Goal: Task Accomplishment & Management: Use online tool/utility

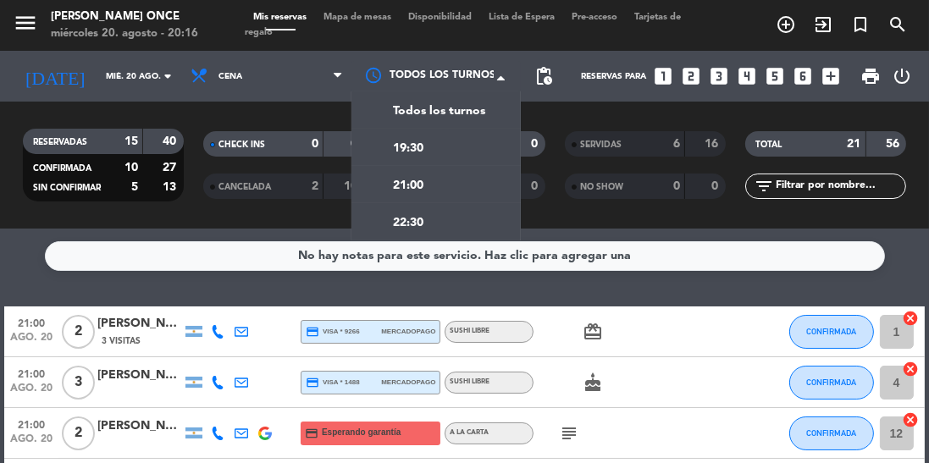
click at [452, 194] on div "21:00" at bounding box center [436, 184] width 169 height 37
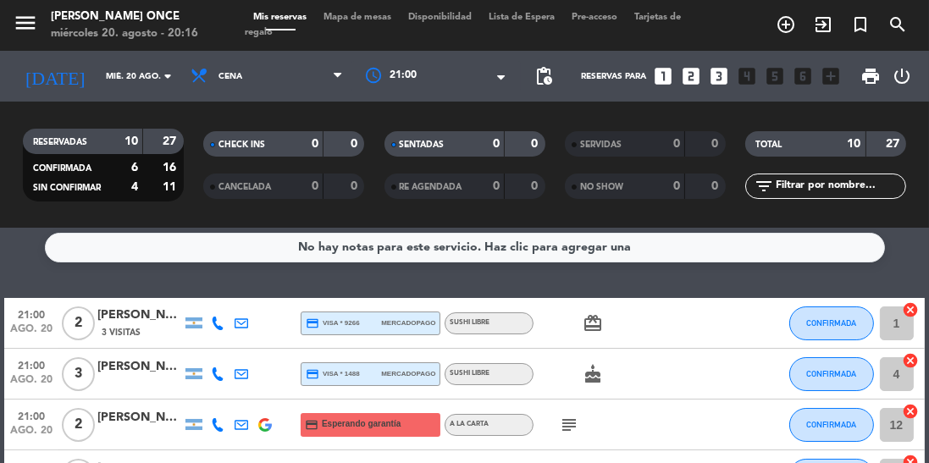
click at [466, 85] on div at bounding box center [436, 76] width 169 height 31
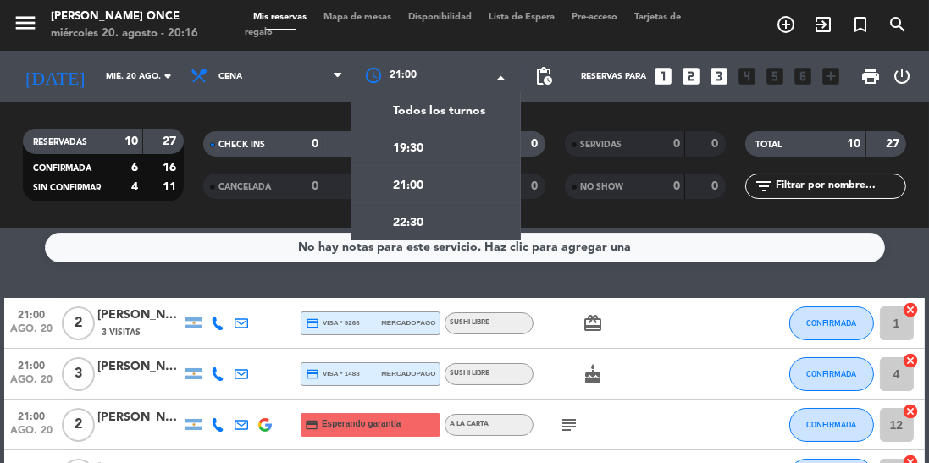
click at [486, 232] on div "22:30" at bounding box center [436, 221] width 169 height 37
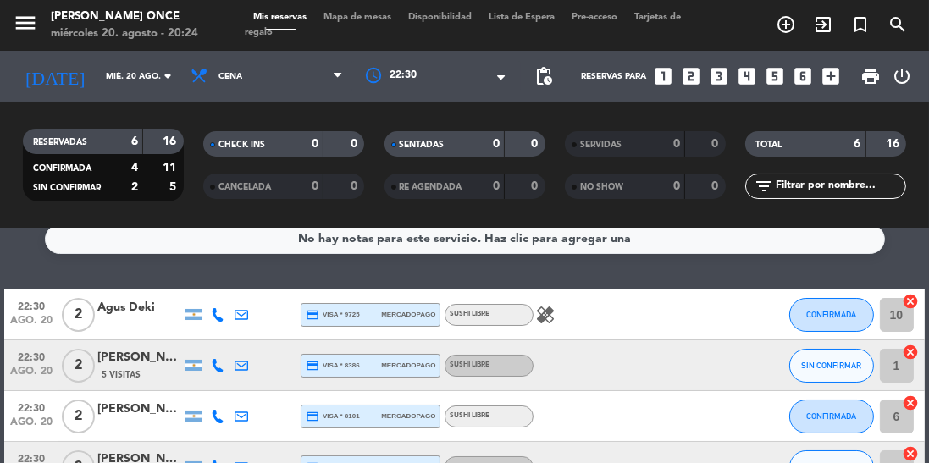
scroll to position [0, 0]
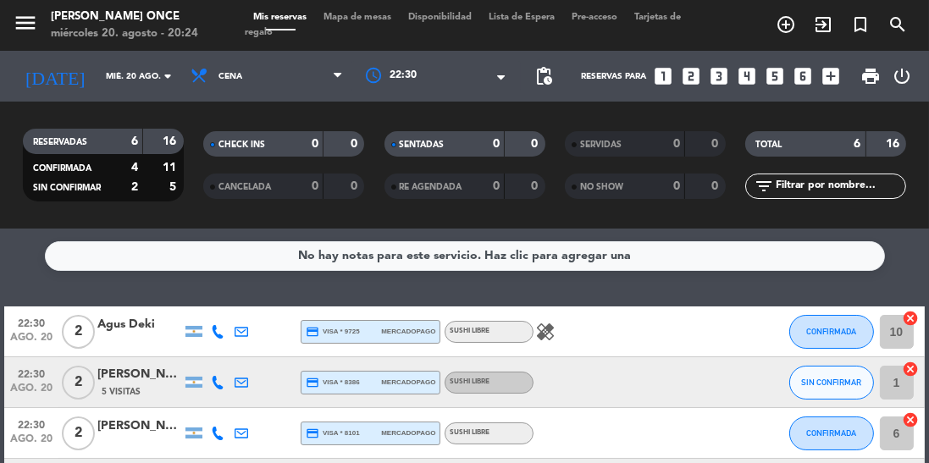
click at [465, 80] on div at bounding box center [436, 76] width 169 height 31
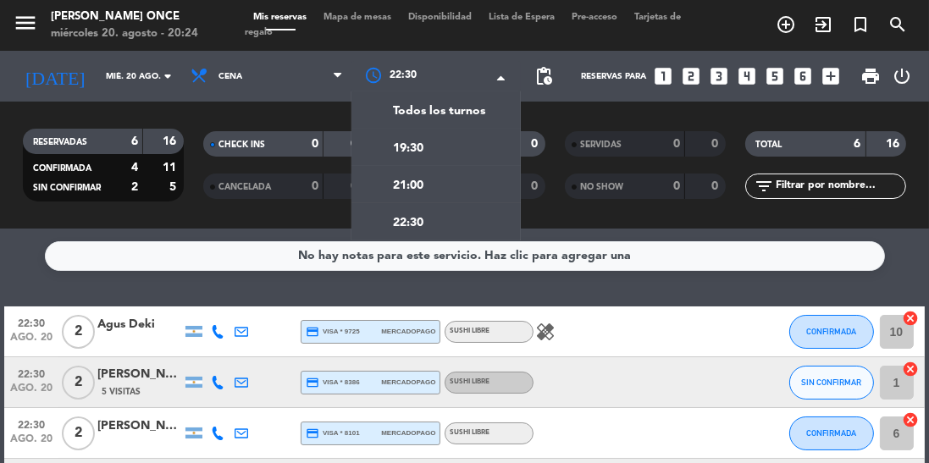
click at [430, 187] on div "21:00" at bounding box center [436, 184] width 169 height 37
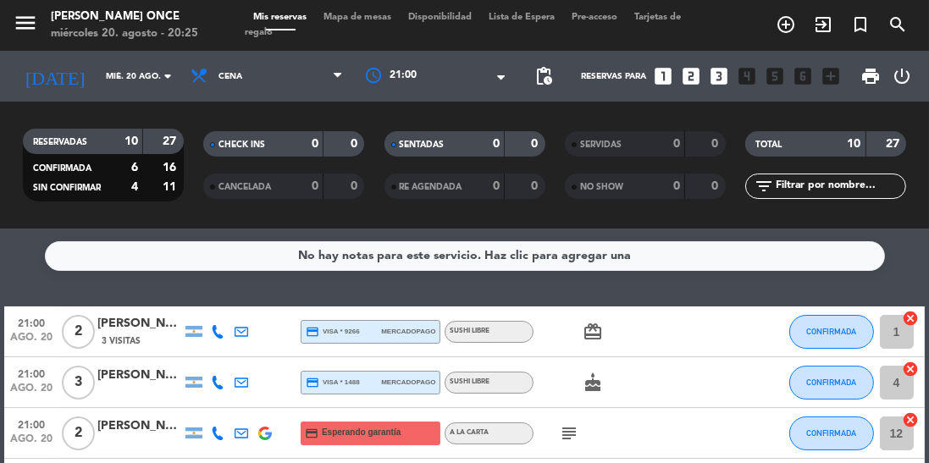
click at [449, 84] on div at bounding box center [436, 76] width 169 height 31
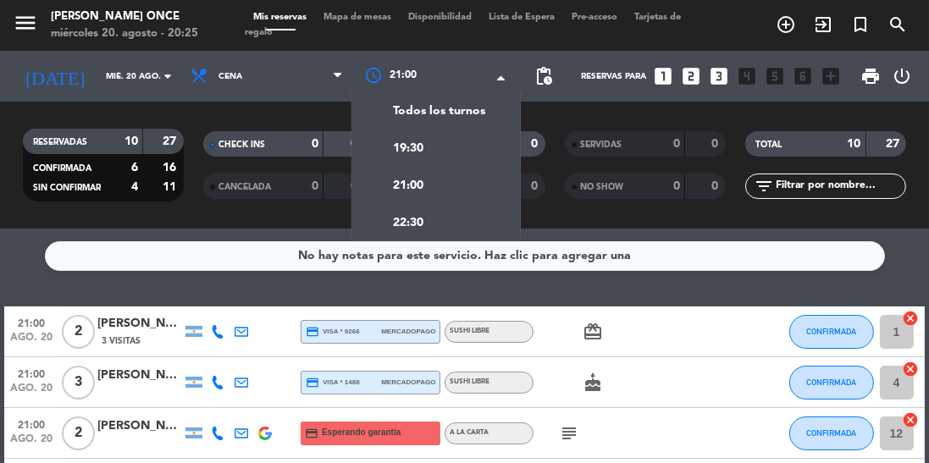
click at [421, 229] on span "22:30" at bounding box center [408, 223] width 31 height 19
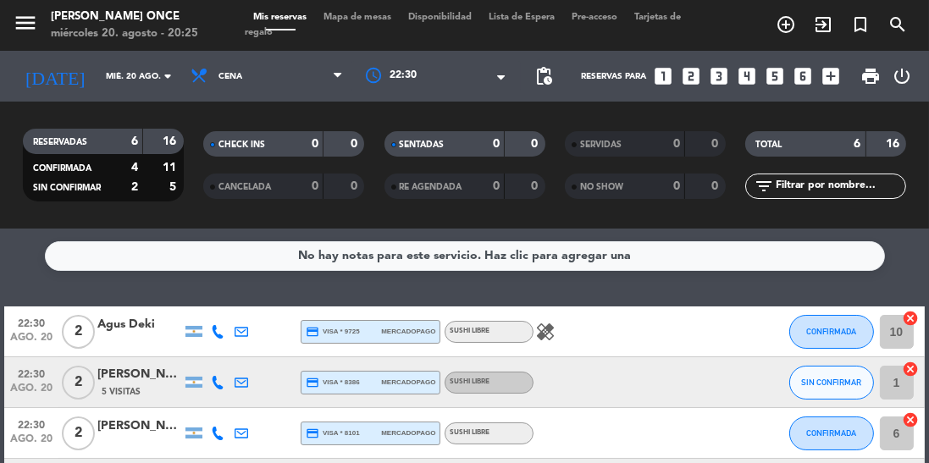
click at [426, 78] on div "× 22:30" at bounding box center [413, 76] width 57 height 17
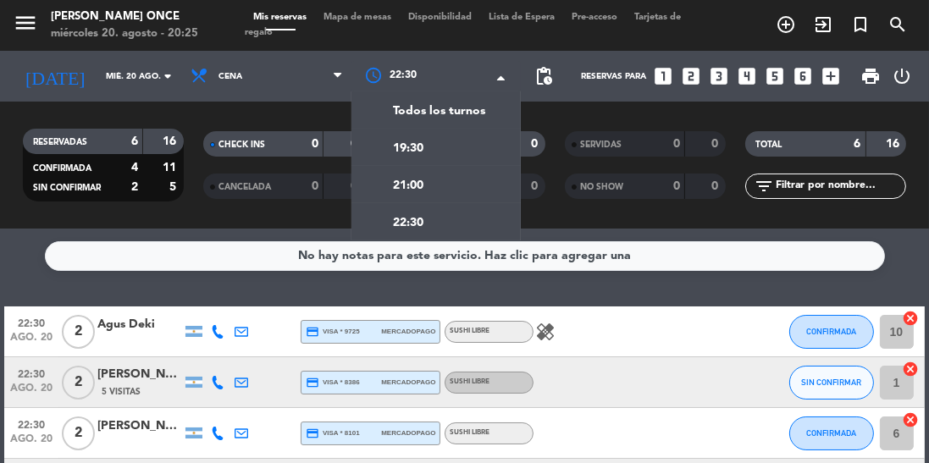
click at [438, 194] on div "21:00" at bounding box center [436, 184] width 169 height 37
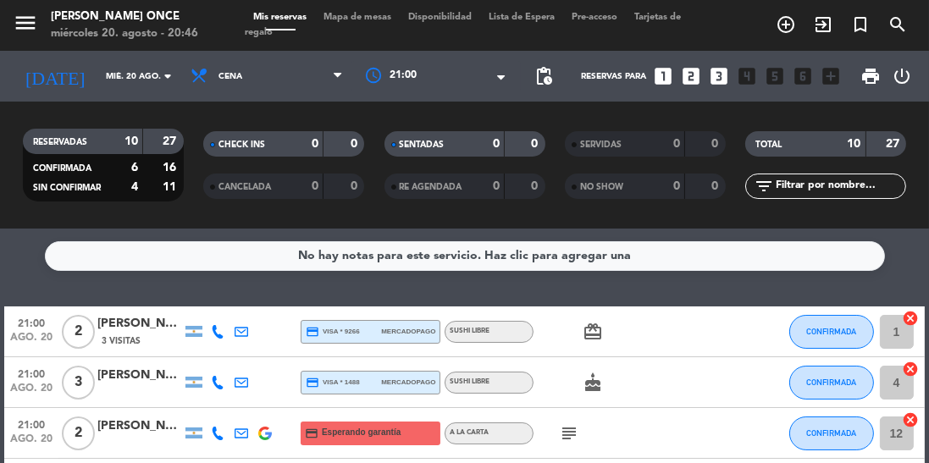
click at [478, 80] on div at bounding box center [436, 76] width 169 height 31
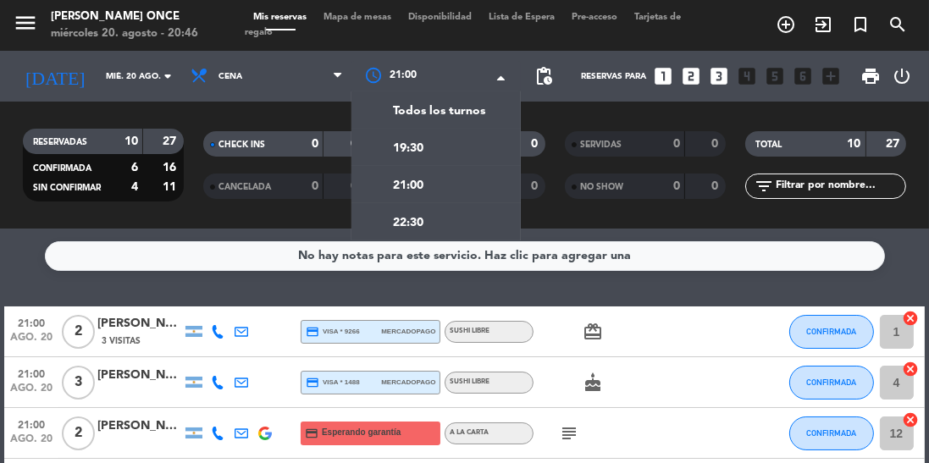
click at [463, 186] on div "21:00" at bounding box center [436, 184] width 169 height 37
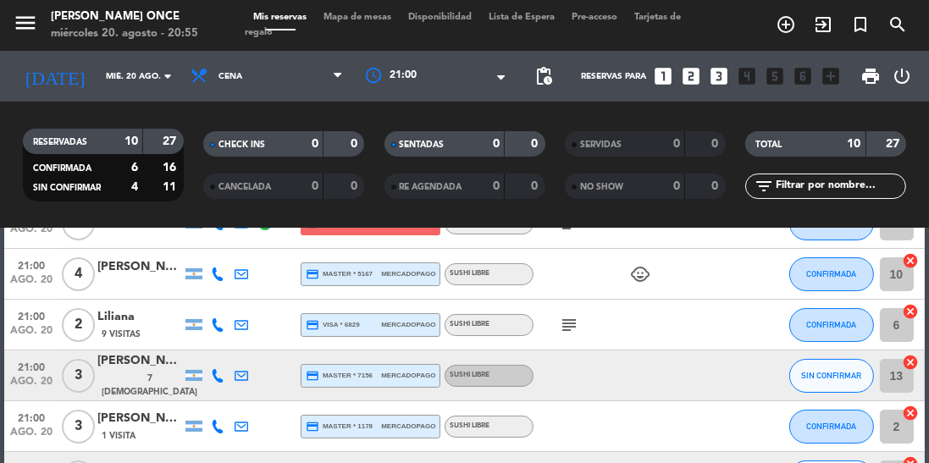
scroll to position [226, 0]
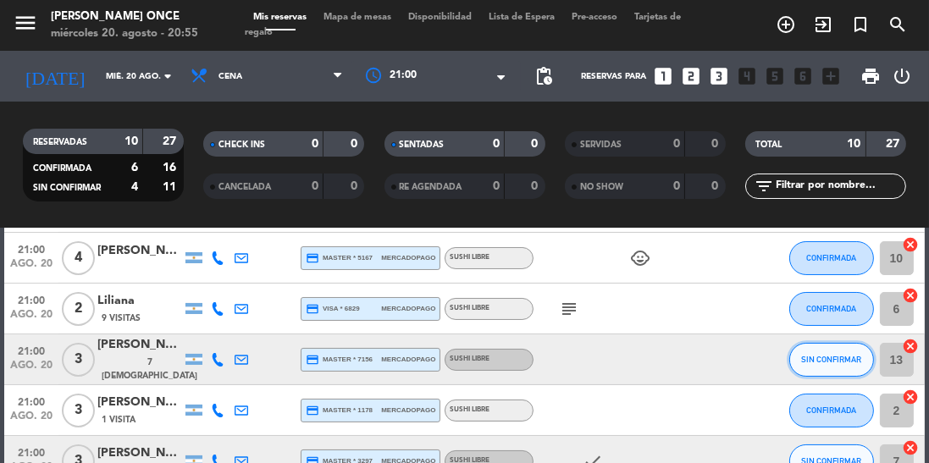
click at [829, 362] on span "SIN CONFIRMAR" at bounding box center [831, 359] width 60 height 9
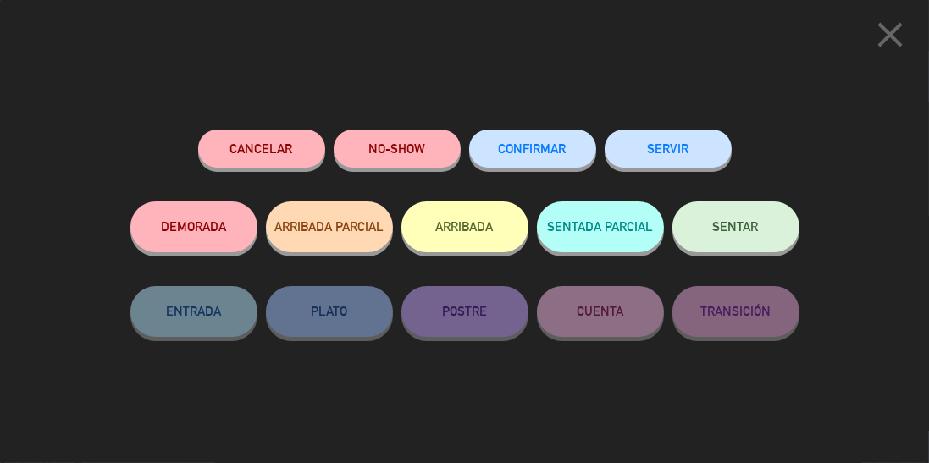
click at [654, 144] on button "SERVIR" at bounding box center [668, 149] width 127 height 38
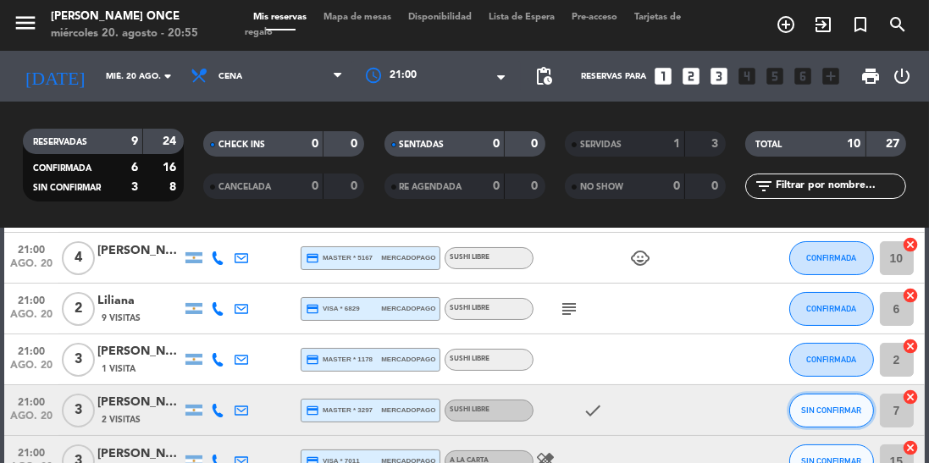
click at [824, 410] on span "SIN CONFIRMAR" at bounding box center [831, 410] width 60 height 9
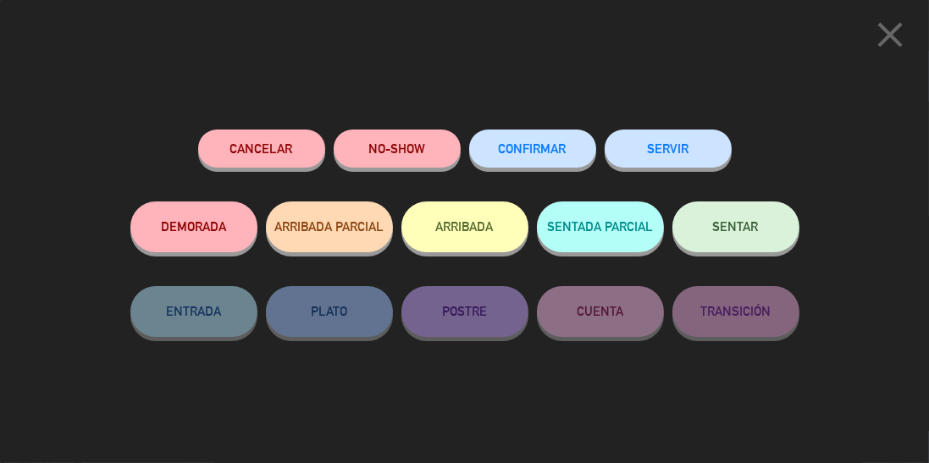
click at [687, 147] on button "SERVIR" at bounding box center [668, 149] width 127 height 38
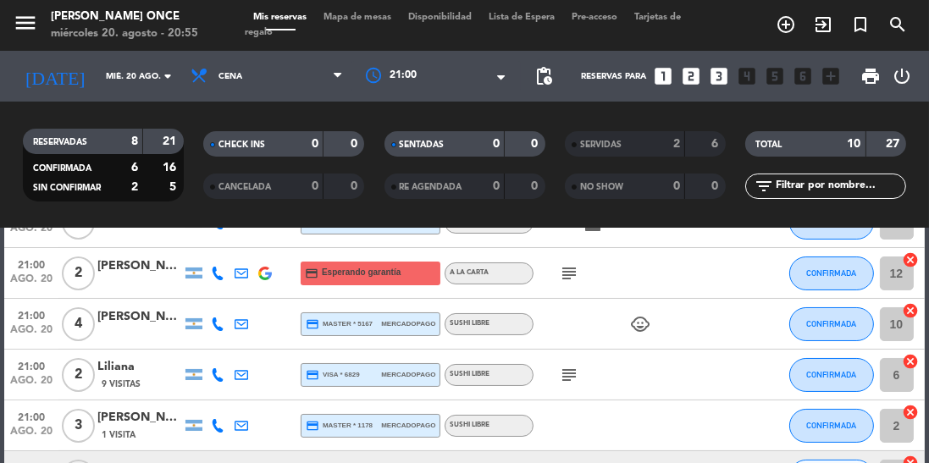
scroll to position [163, 0]
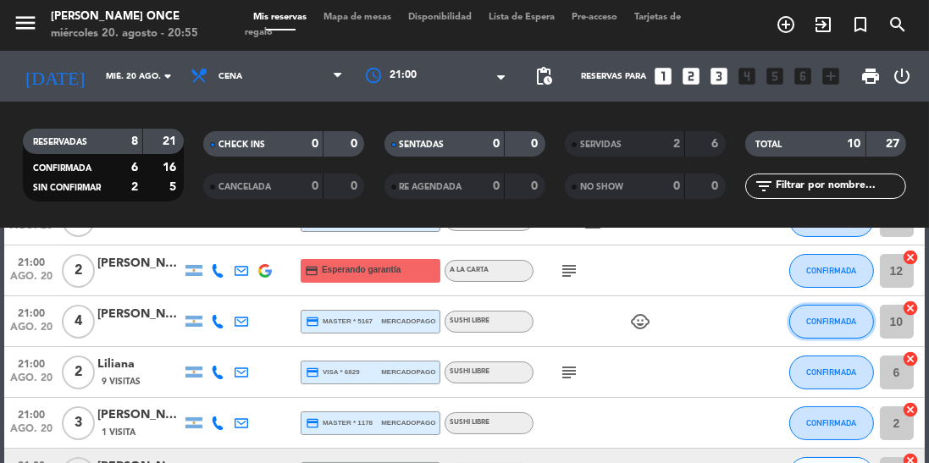
click at [825, 319] on span "CONFIRMADA" at bounding box center [832, 321] width 50 height 9
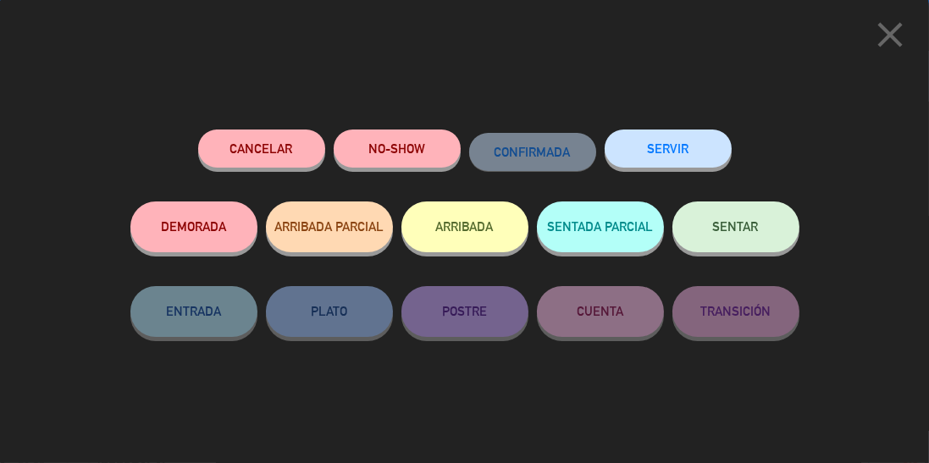
click at [691, 160] on button "SERVIR" at bounding box center [668, 149] width 127 height 38
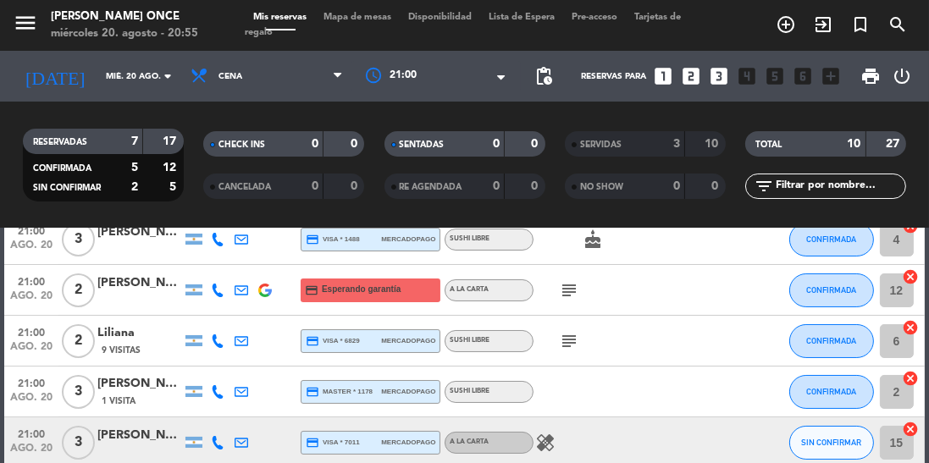
scroll to position [147, 0]
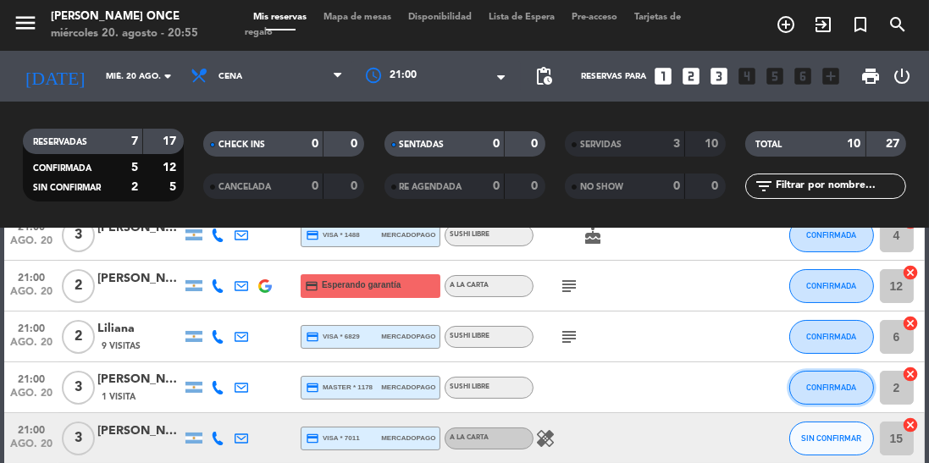
click at [825, 386] on span "CONFIRMADA" at bounding box center [832, 387] width 50 height 9
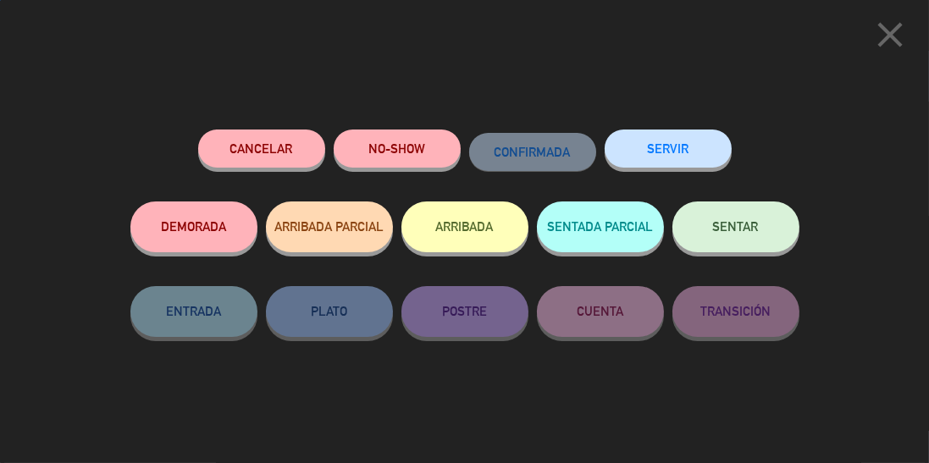
click at [701, 154] on button "SERVIR" at bounding box center [668, 149] width 127 height 38
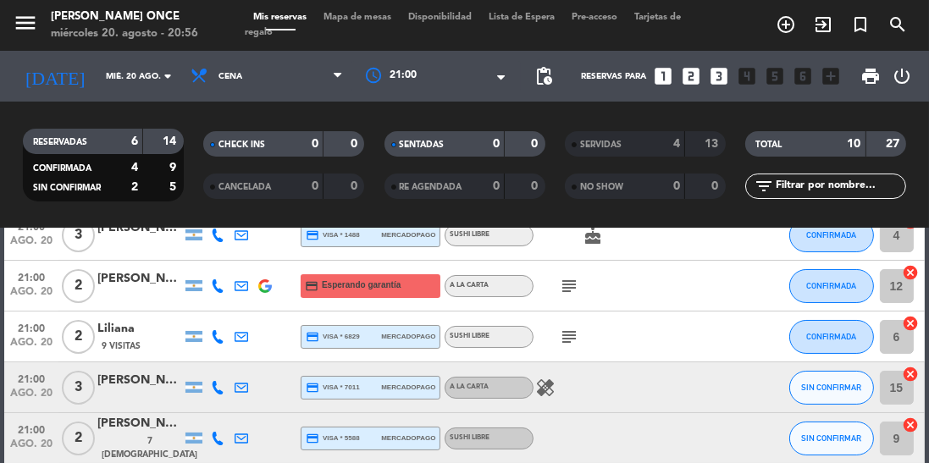
scroll to position [151, 0]
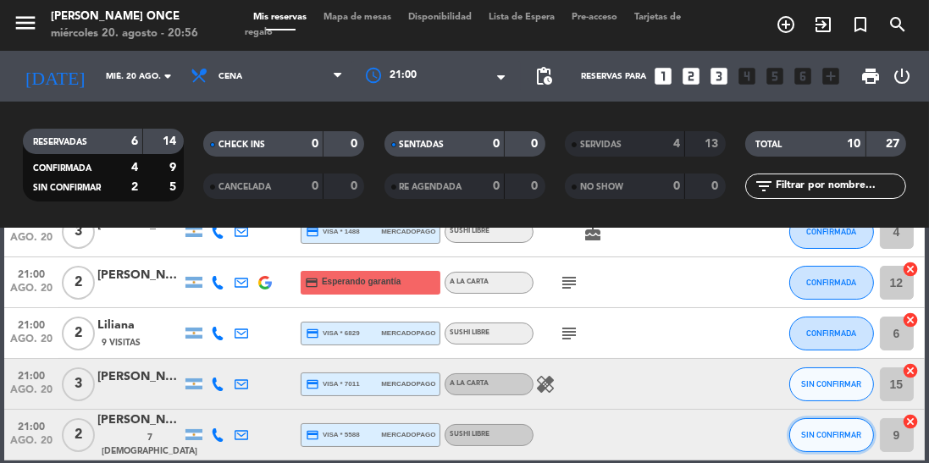
click at [832, 435] on span "SIN CONFIRMAR" at bounding box center [831, 434] width 60 height 9
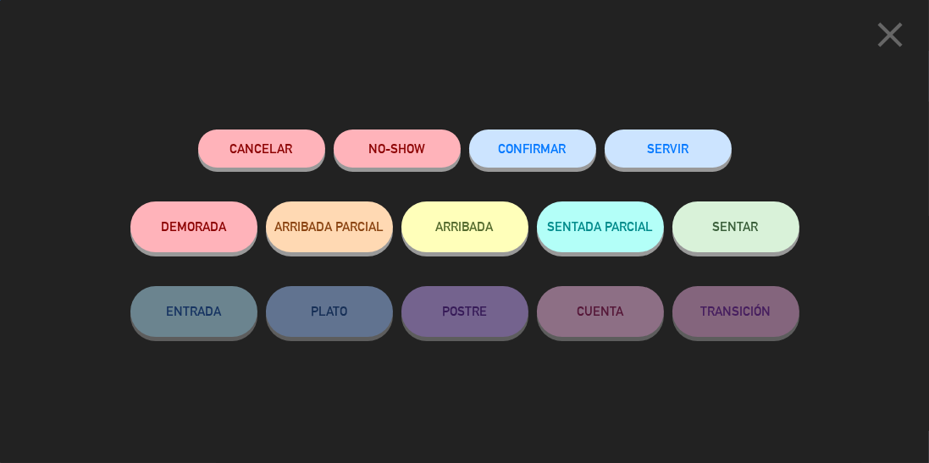
click at [693, 156] on button "SERVIR" at bounding box center [668, 149] width 127 height 38
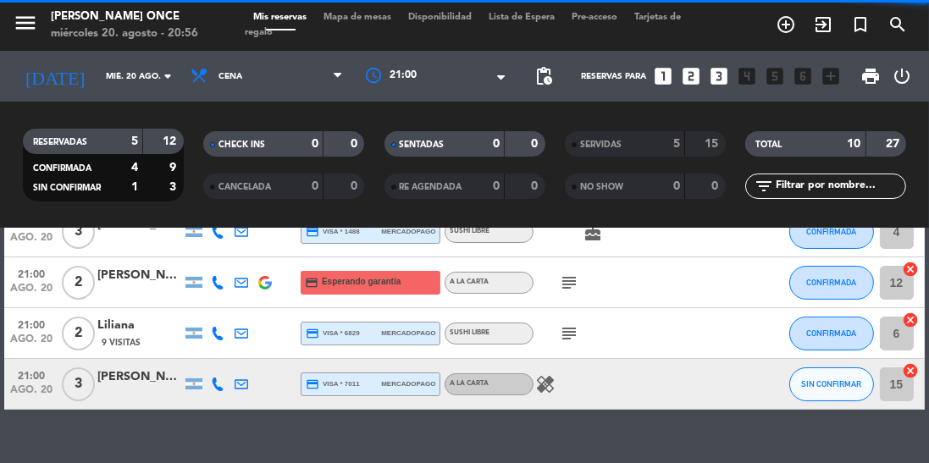
scroll to position [100, 0]
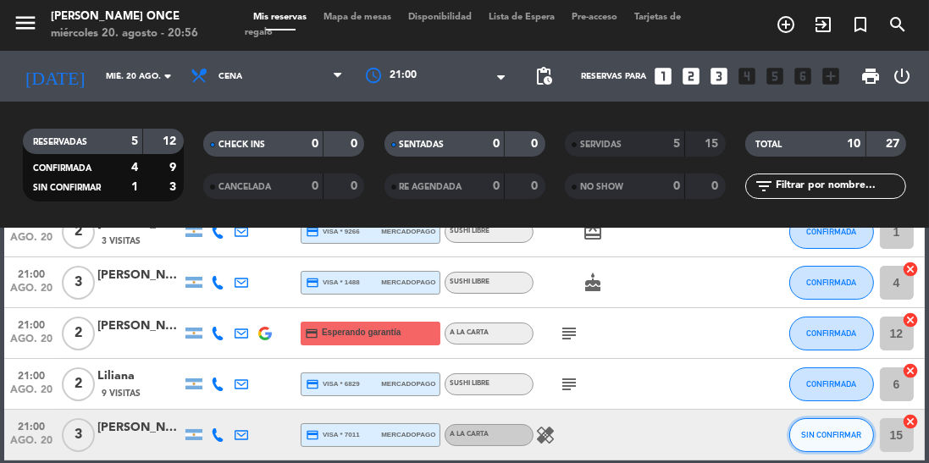
click at [811, 430] on span "SIN CONFIRMAR" at bounding box center [831, 434] width 60 height 9
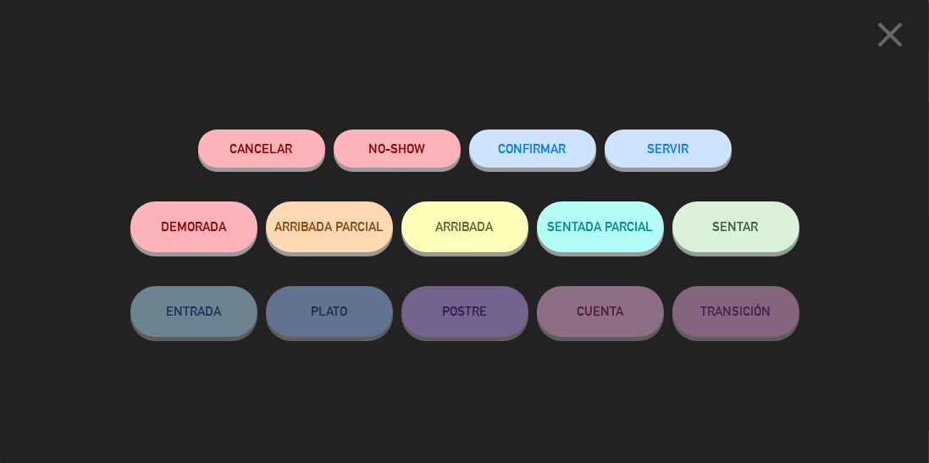
click at [698, 153] on button "SERVIR" at bounding box center [668, 149] width 127 height 38
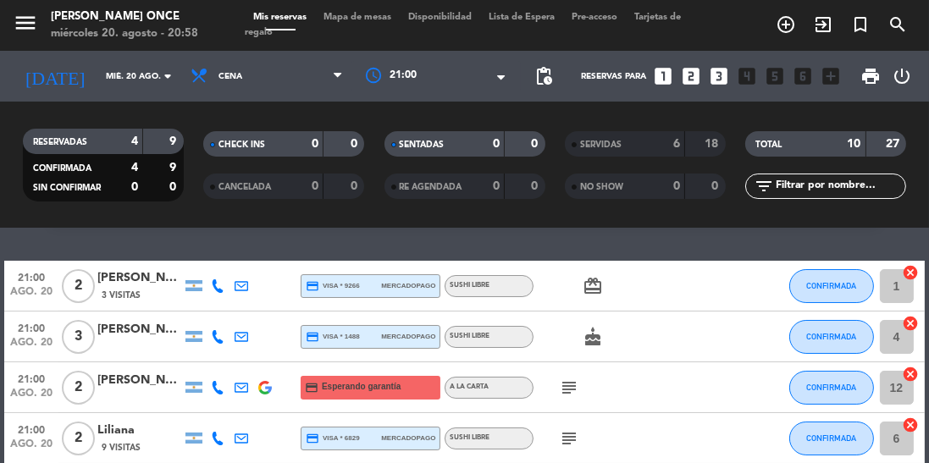
scroll to position [49, 0]
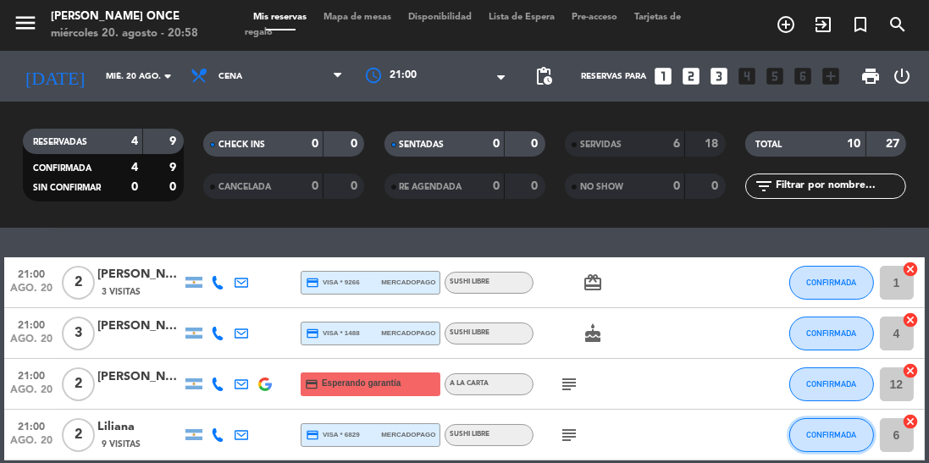
click at [841, 430] on span "CONFIRMADA" at bounding box center [832, 434] width 50 height 9
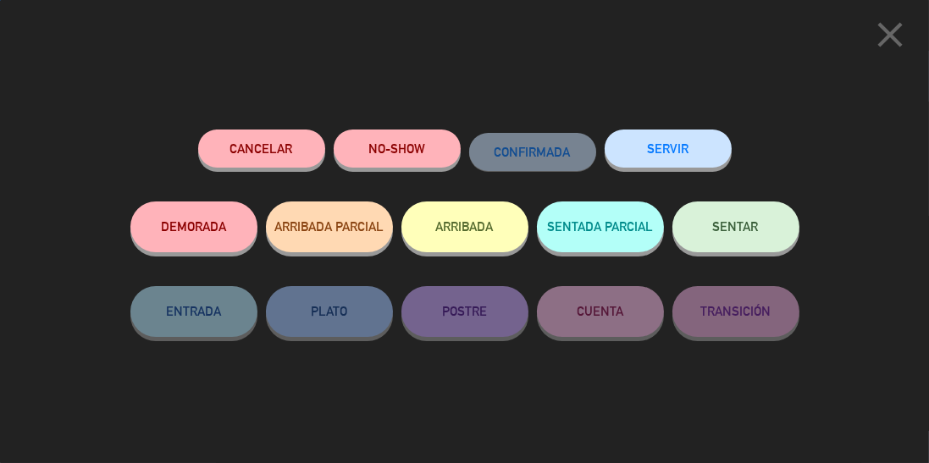
scroll to position [0, 0]
click at [675, 164] on button "SERVIR" at bounding box center [668, 149] width 127 height 38
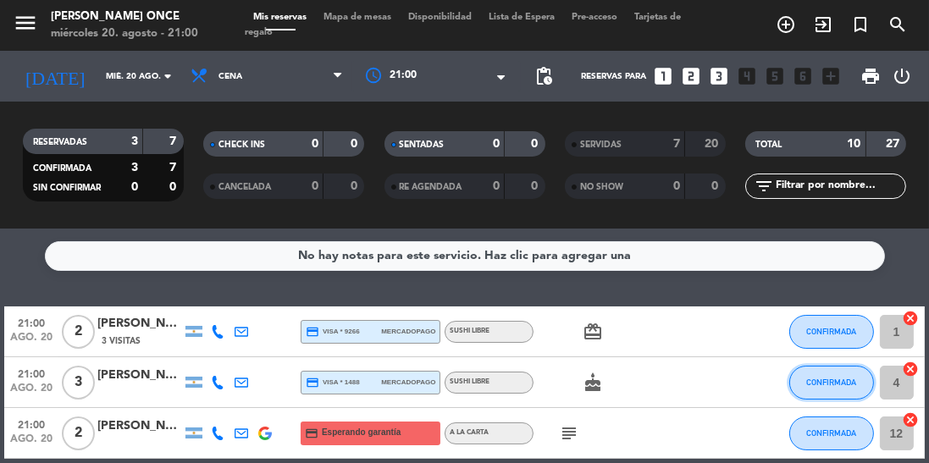
click at [840, 388] on button "CONFIRMADA" at bounding box center [832, 383] width 85 height 34
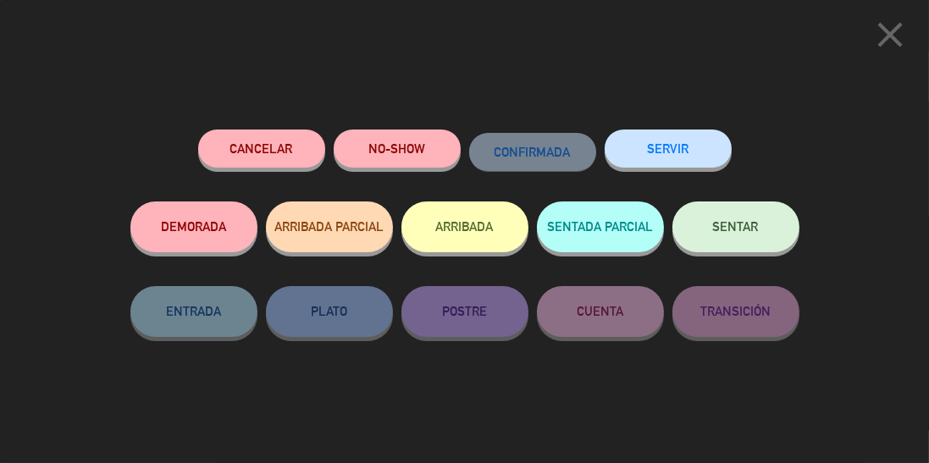
click at [708, 158] on button "SERVIR" at bounding box center [668, 149] width 127 height 38
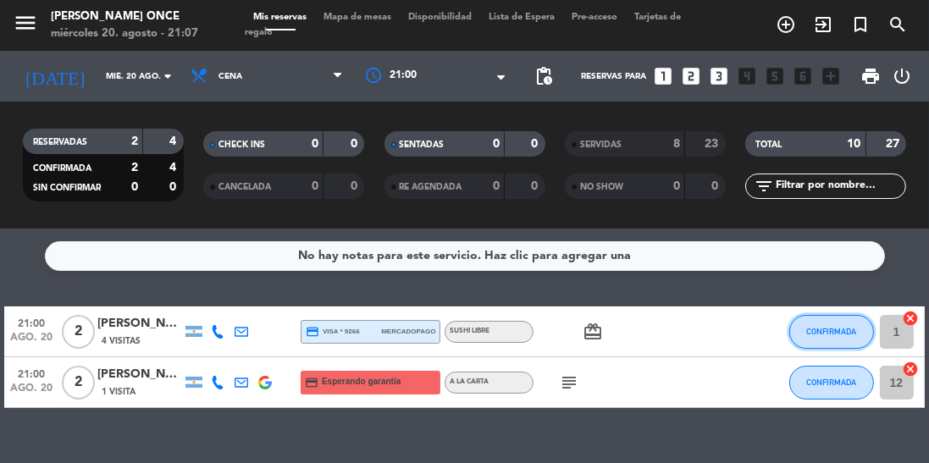
click at [824, 347] on button "CONFIRMADA" at bounding box center [832, 332] width 85 height 34
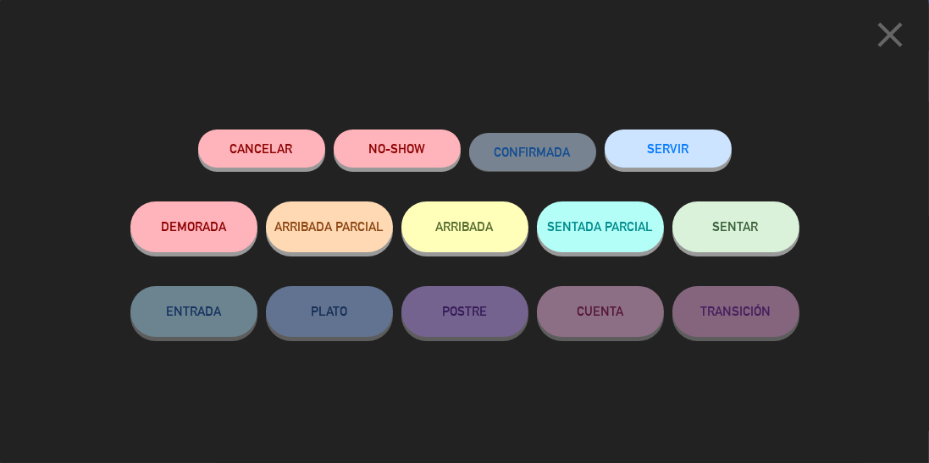
click at [696, 149] on button "SERVIR" at bounding box center [668, 149] width 127 height 38
